Goal: Task Accomplishment & Management: Use online tool/utility

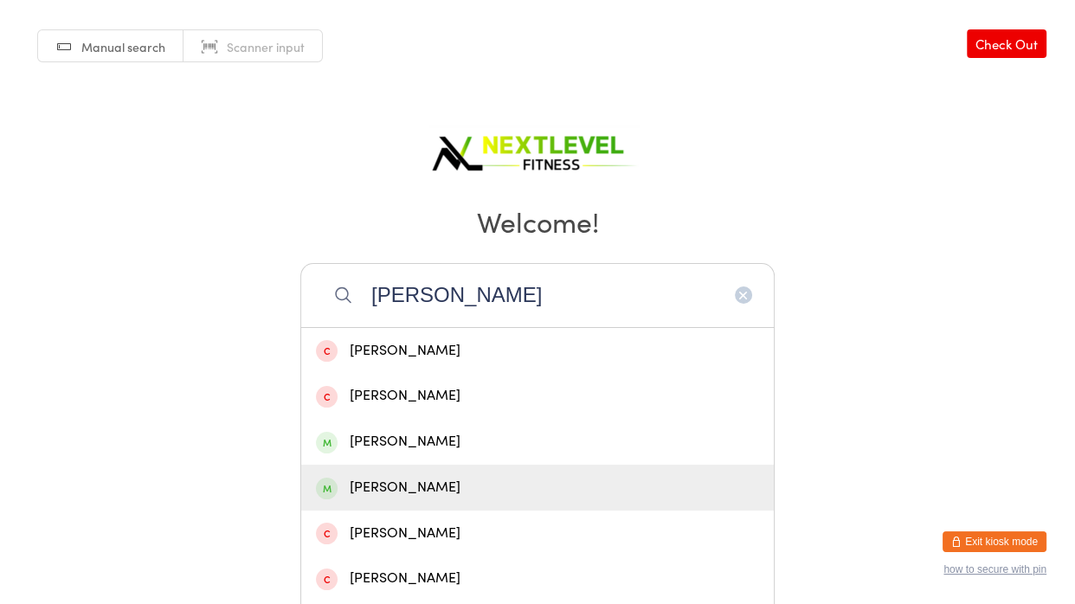
type input "[PERSON_NAME]"
click at [468, 478] on div "[PERSON_NAME]" at bounding box center [537, 487] width 443 height 23
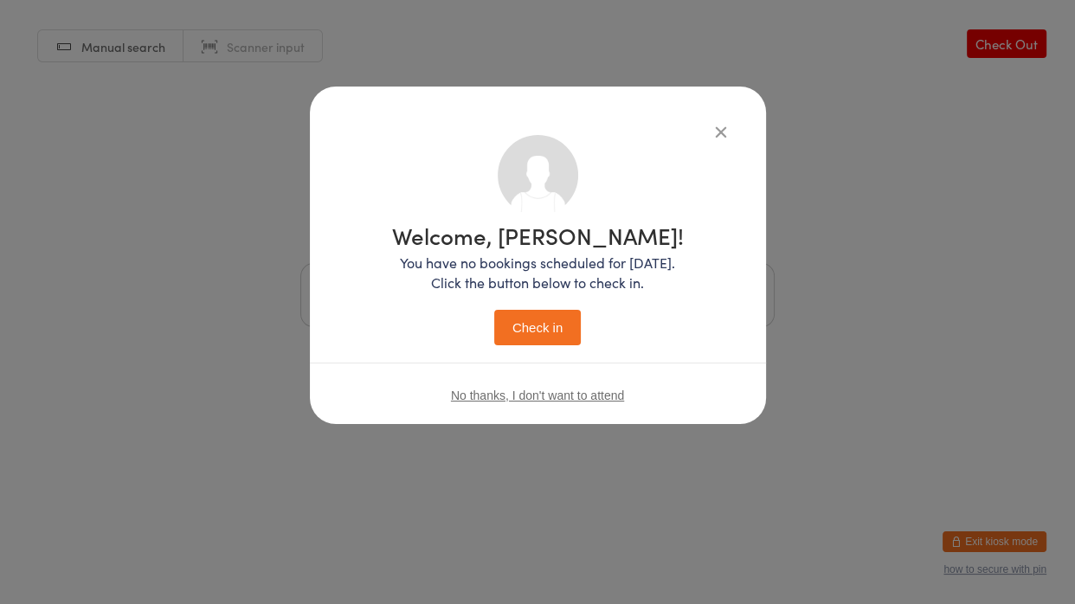
click at [531, 331] on button "Check in" at bounding box center [537, 327] width 87 height 35
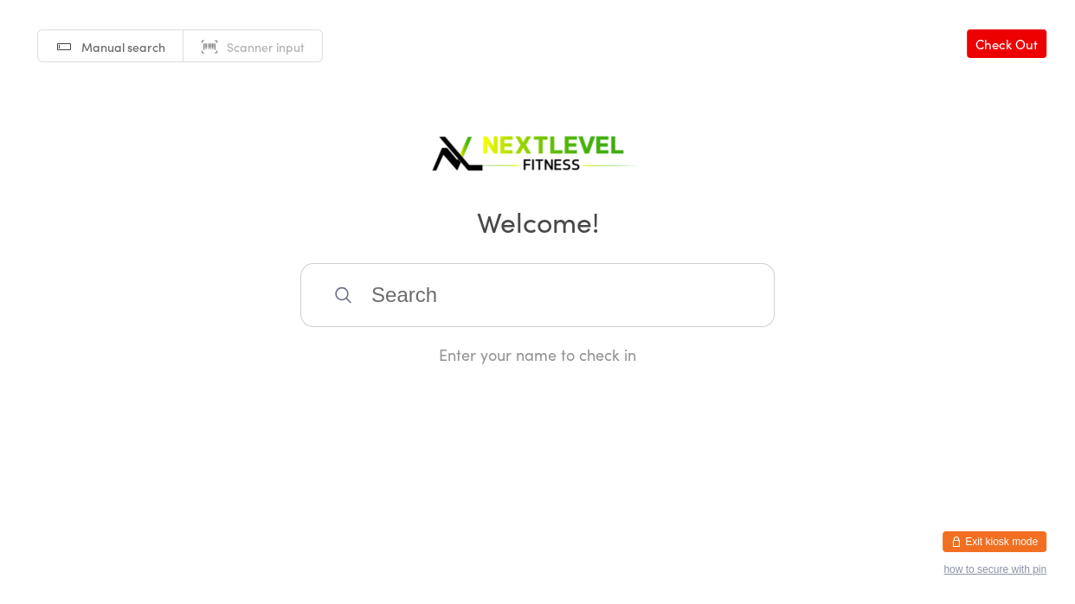
click at [512, 302] on input "search" at bounding box center [537, 295] width 474 height 64
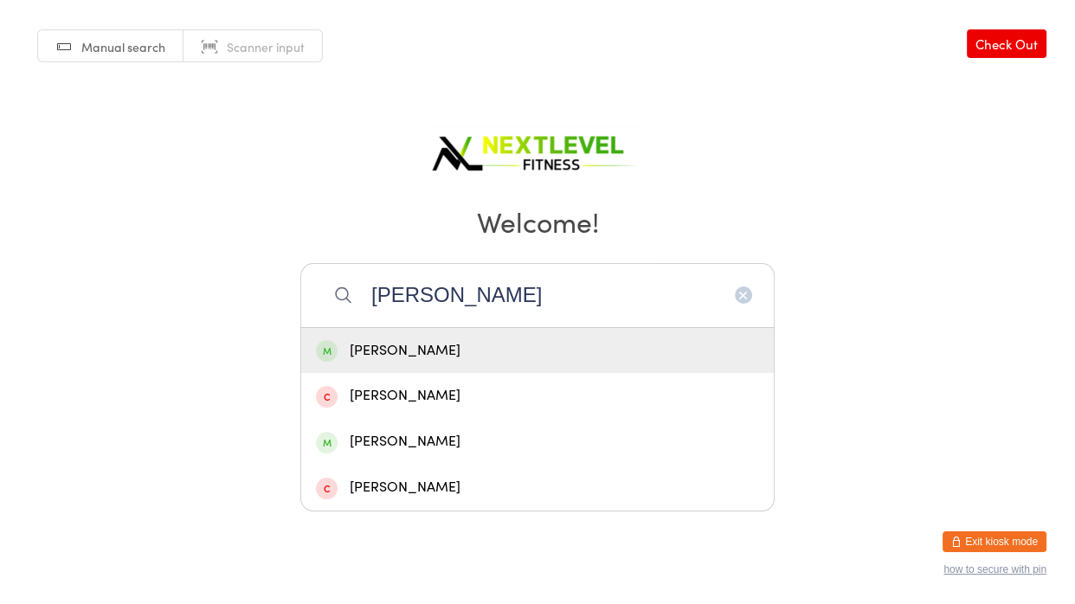
type input "[PERSON_NAME]"
click at [375, 350] on div "[PERSON_NAME]" at bounding box center [537, 350] width 443 height 23
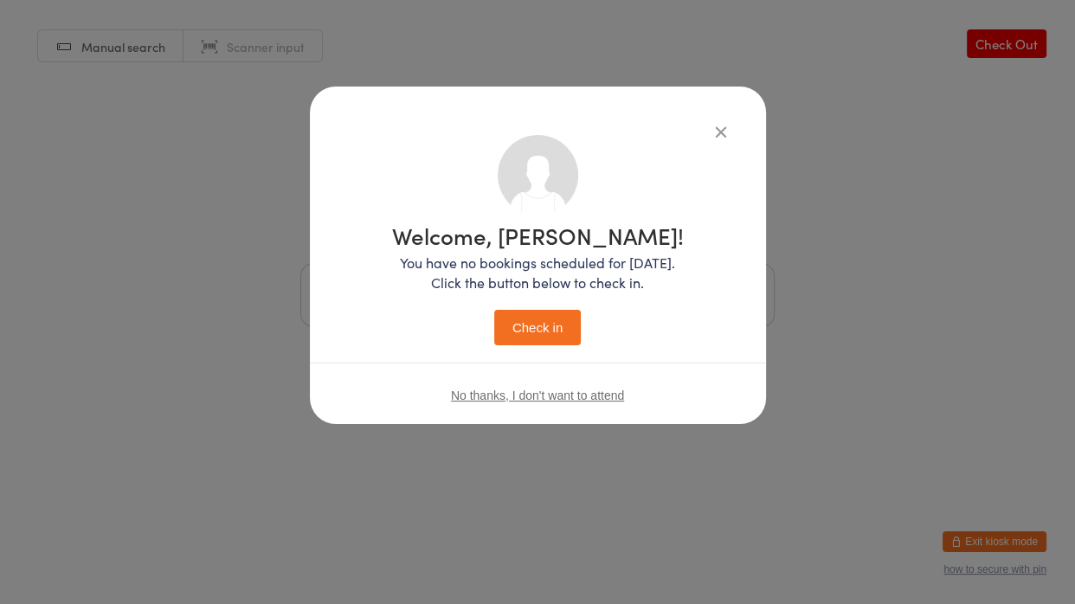
click at [504, 322] on button "Check in" at bounding box center [537, 327] width 87 height 35
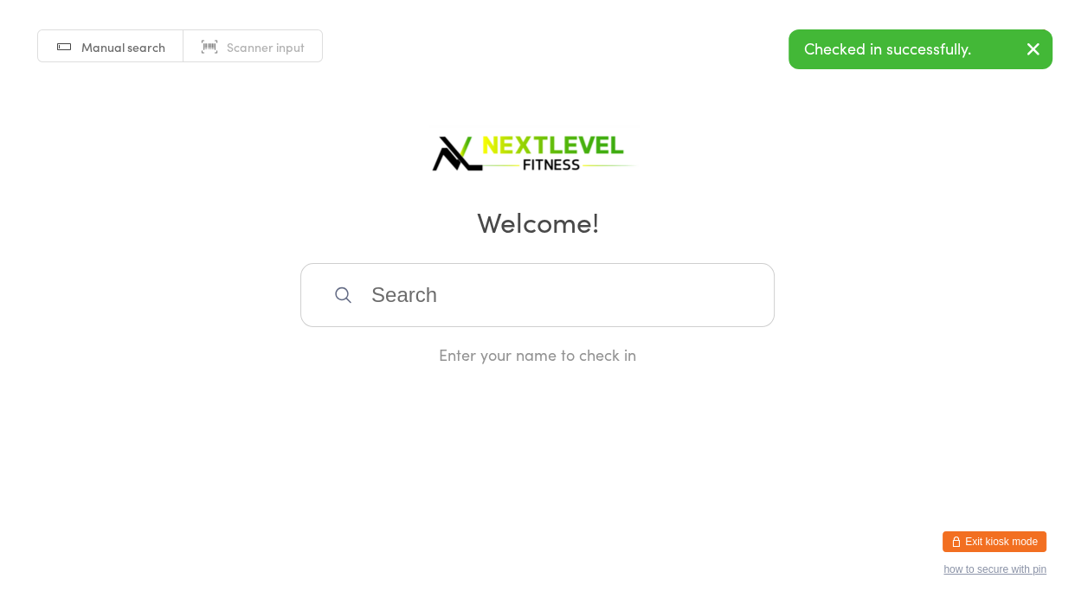
click at [467, 301] on input "search" at bounding box center [537, 295] width 474 height 64
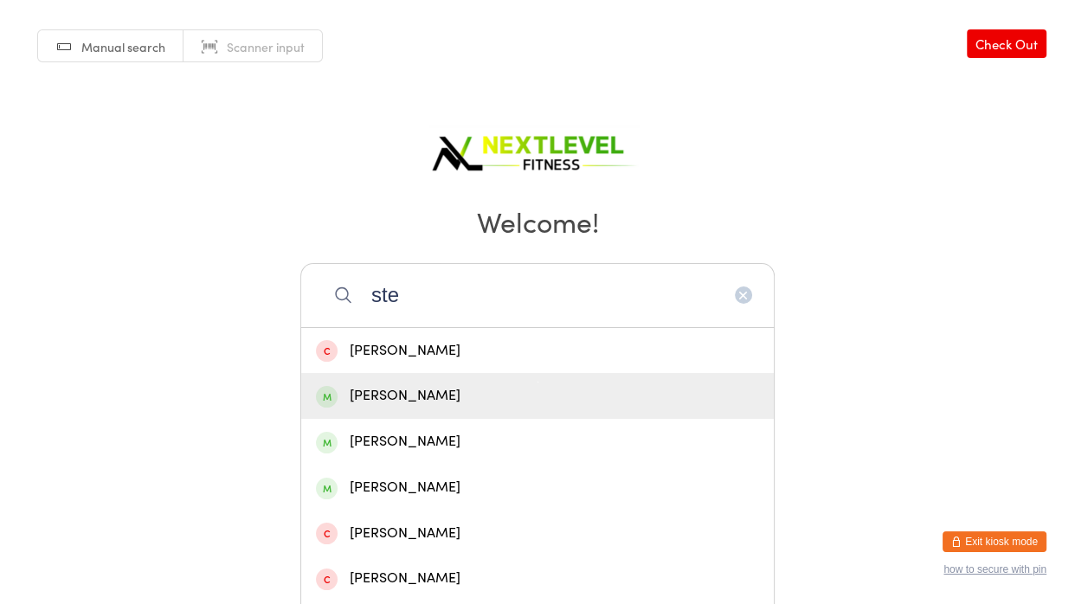
type input "ste"
click at [371, 398] on div "[PERSON_NAME]" at bounding box center [537, 395] width 443 height 23
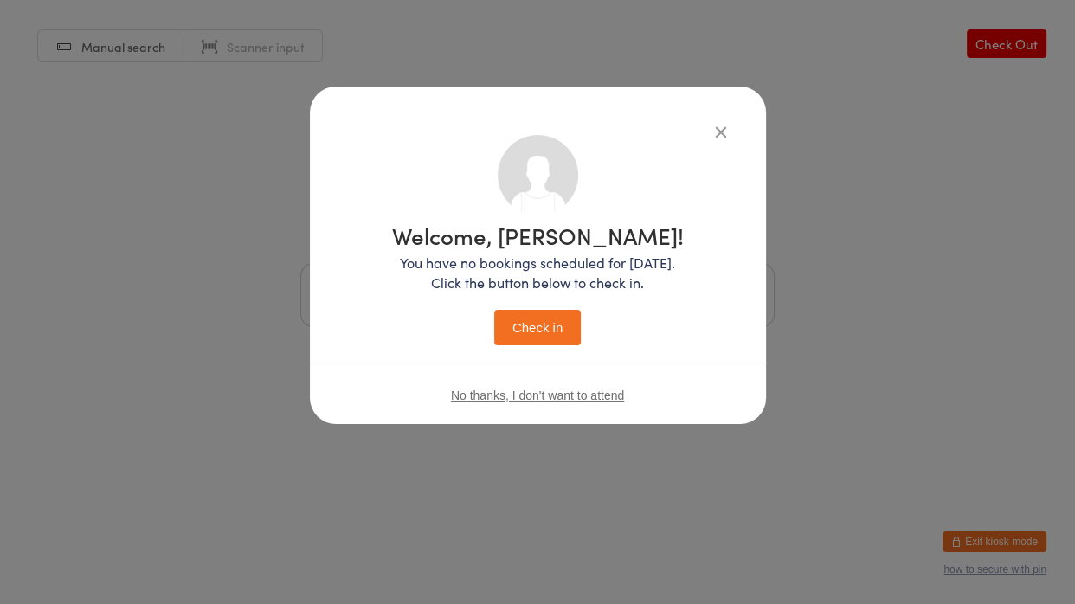
click at [536, 323] on button "Check in" at bounding box center [537, 327] width 87 height 35
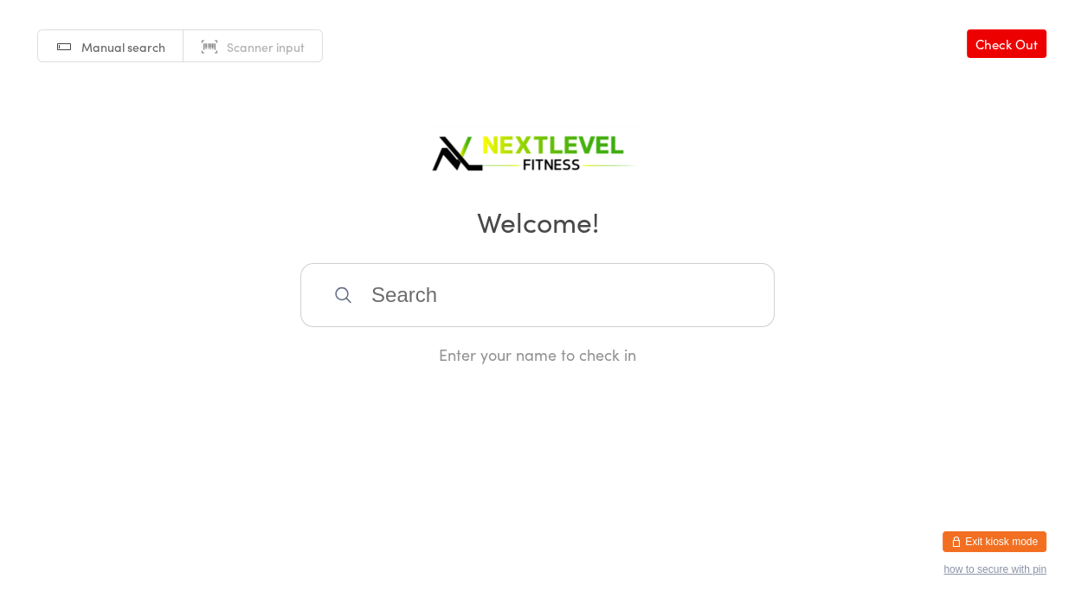
click at [529, 317] on input "search" at bounding box center [537, 295] width 474 height 64
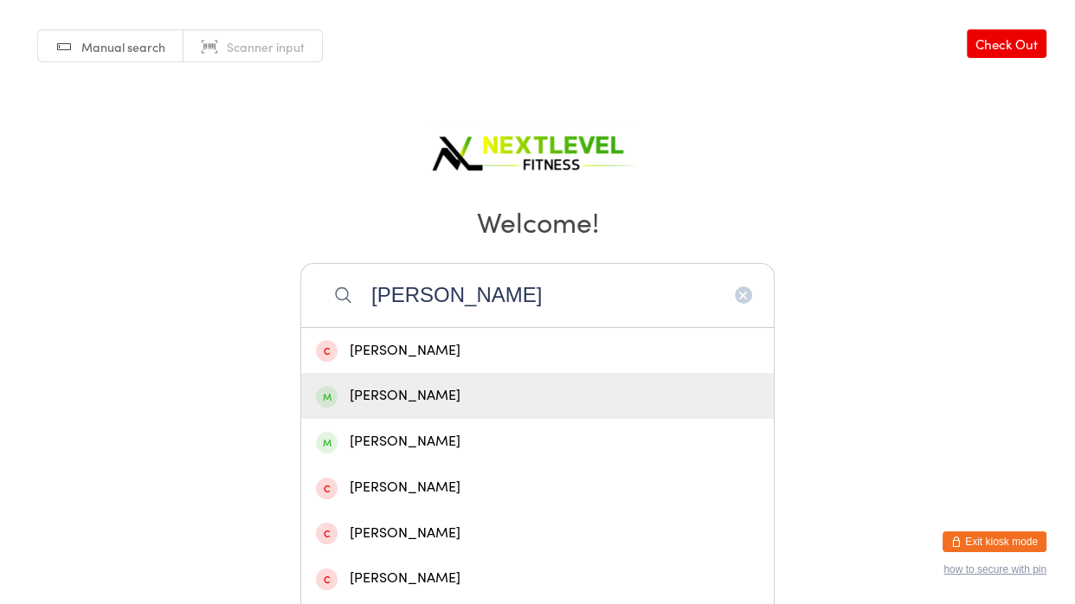
type input "[PERSON_NAME]"
click at [460, 396] on div "[PERSON_NAME]" at bounding box center [537, 395] width 443 height 23
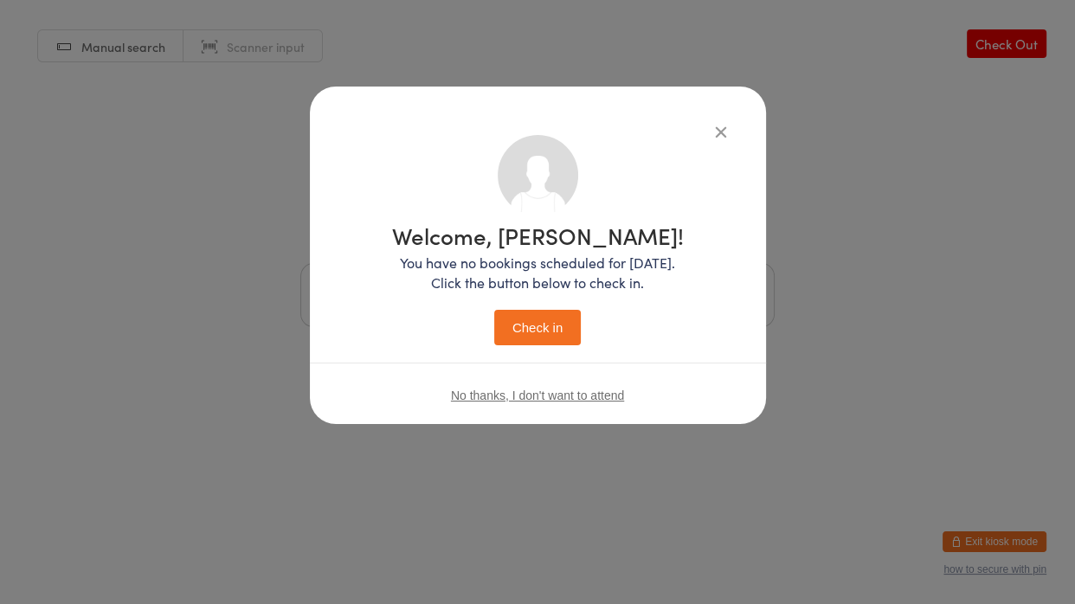
click at [531, 331] on button "Check in" at bounding box center [537, 327] width 87 height 35
